Goal: Navigation & Orientation: Find specific page/section

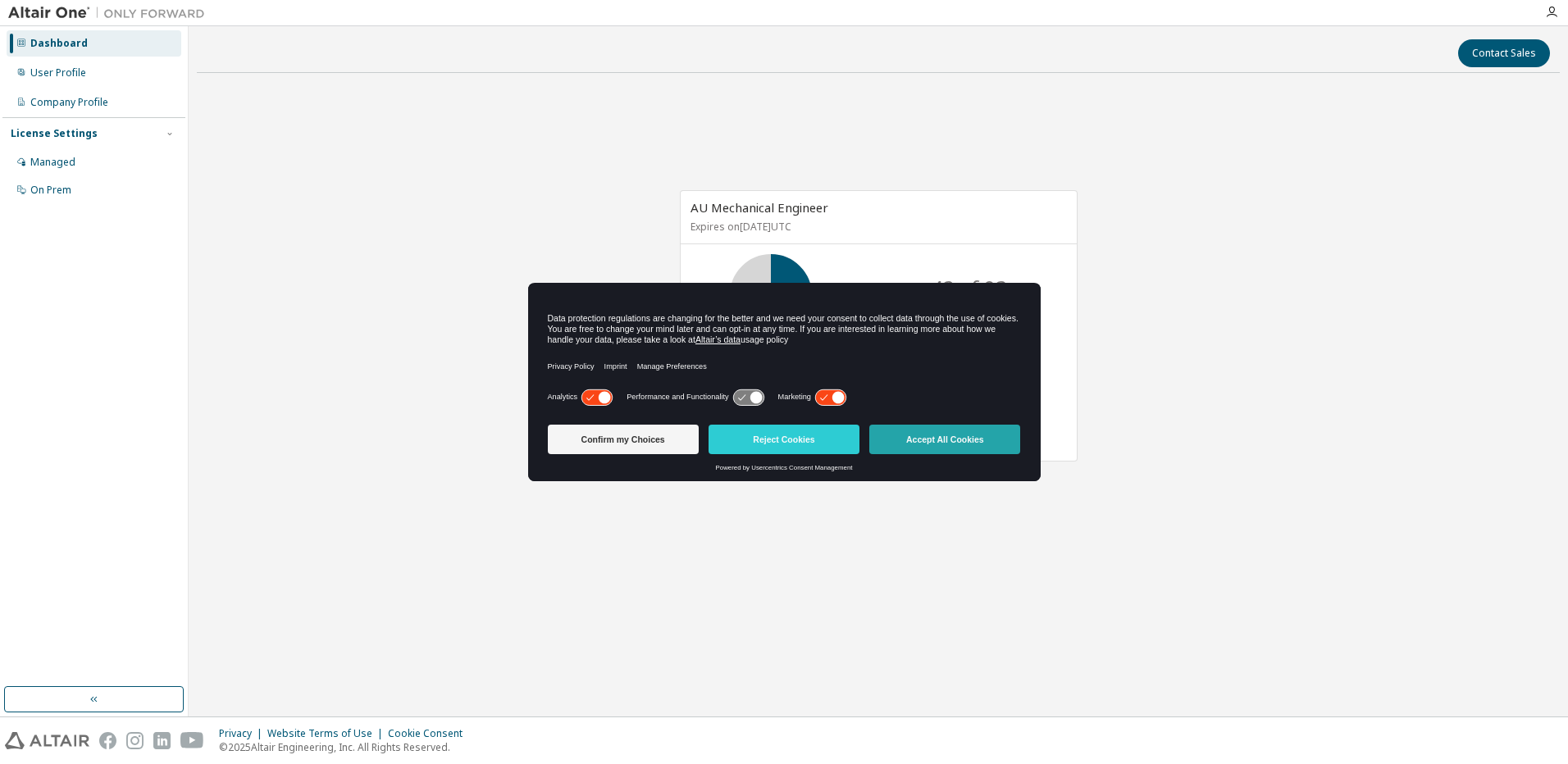
click at [928, 444] on button "Accept All Cookies" at bounding box center [944, 439] width 151 height 30
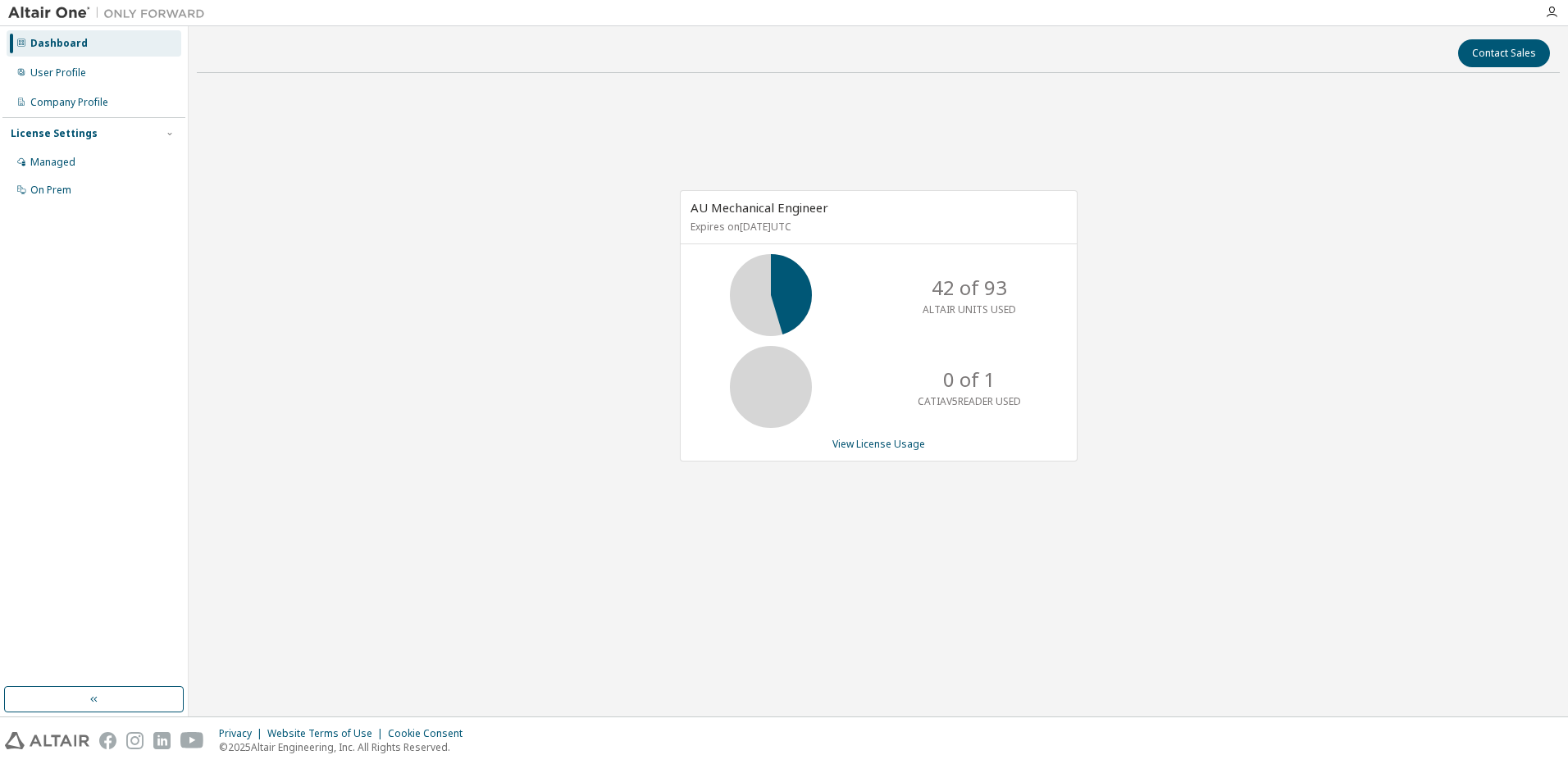
click at [1208, 488] on div "AU Mechanical Engineer Expires on [DATE] UTC 42 of 93 ALTAIR UNITS USED 0 of 1 …" at bounding box center [878, 334] width 1363 height 497
